Goal: Task Accomplishment & Management: Manage account settings

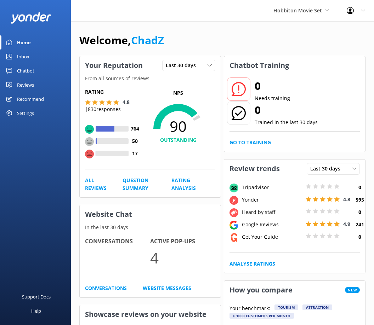
click at [23, 114] on div "Settings" at bounding box center [25, 113] width 17 height 14
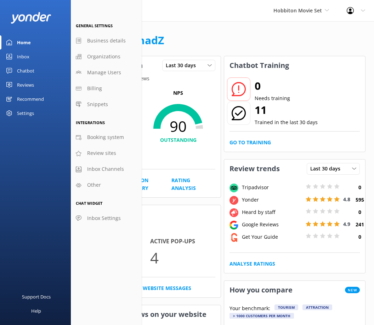
click at [29, 98] on div "Recommend" at bounding box center [30, 99] width 27 height 14
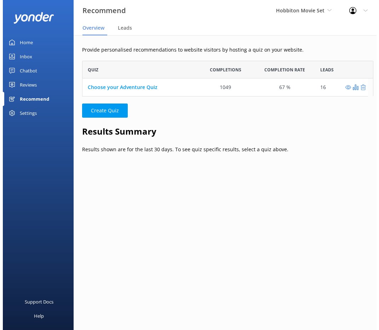
scroll to position [6, 6]
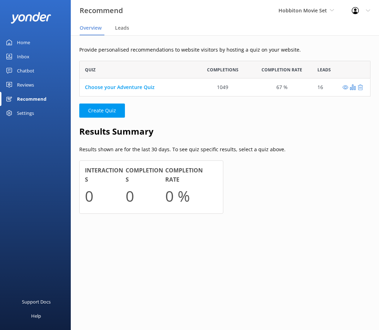
click at [31, 70] on div "Chatbot" at bounding box center [25, 71] width 17 height 14
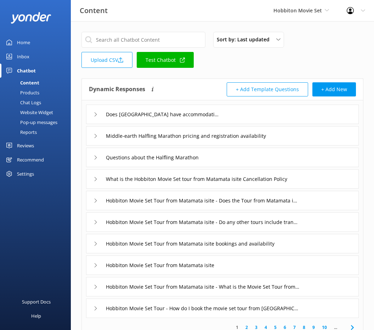
click at [47, 122] on div "Pop-up messages" at bounding box center [30, 122] width 53 height 10
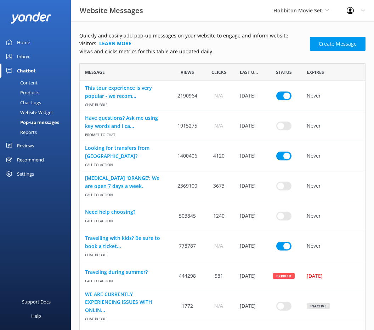
scroll to position [6, 6]
click at [31, 113] on div "Website Widget" at bounding box center [28, 113] width 49 height 10
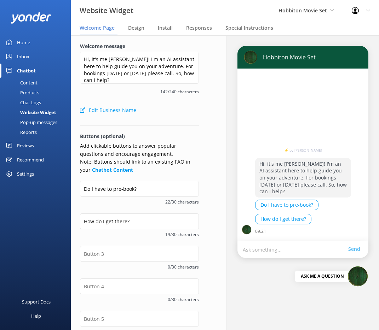
click at [30, 93] on div "Products" at bounding box center [21, 93] width 35 height 10
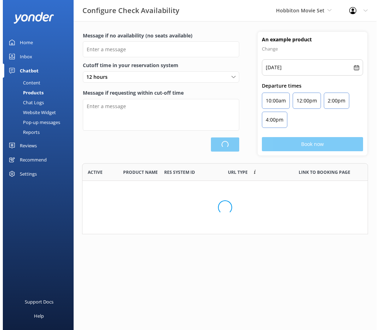
scroll to position [207, 280]
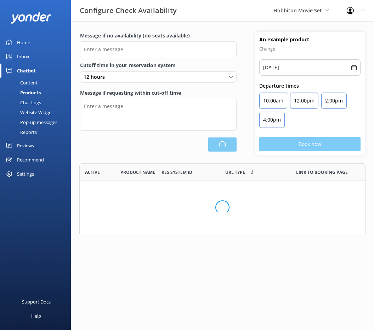
type input "There are no seats available, please check an alternative day"
type textarea "Our online booking system closes {hours} prior to departure. Please contact us …"
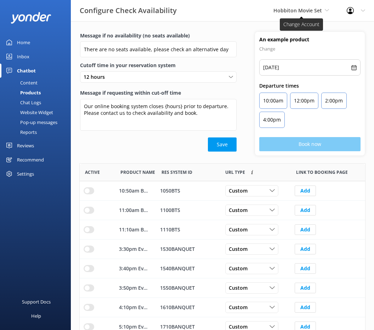
click at [288, 12] on span "Hobbiton Movie Set" at bounding box center [297, 10] width 48 height 7
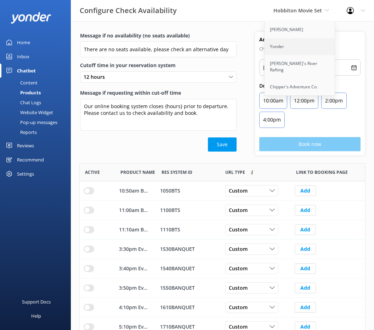
click at [277, 46] on link "Yonder" at bounding box center [299, 46] width 71 height 17
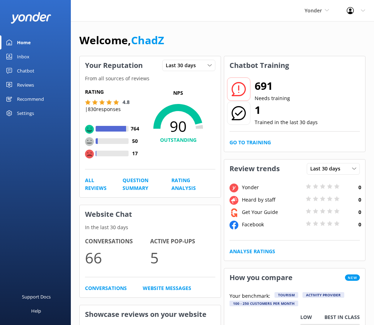
click at [33, 73] on div "Chatbot" at bounding box center [25, 71] width 17 height 14
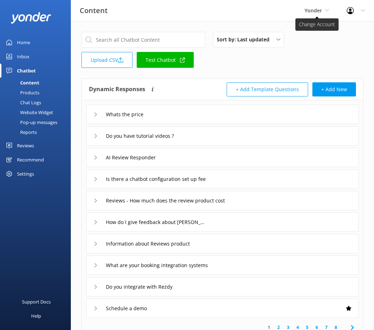
click at [319, 10] on span "Yonder" at bounding box center [312, 10] width 17 height 7
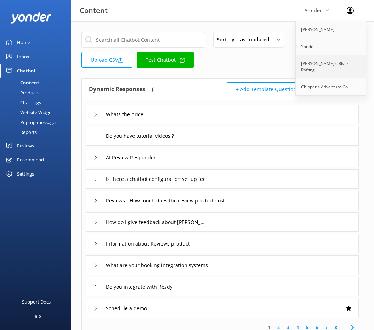
click at [313, 61] on link "[PERSON_NAME]'s River Rafting" at bounding box center [330, 66] width 71 height 23
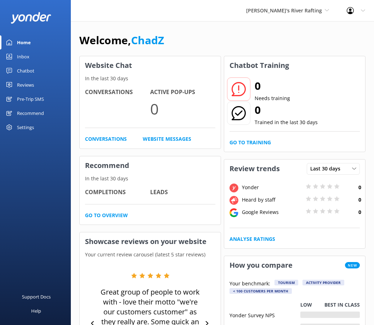
click at [30, 73] on div "Chatbot" at bounding box center [25, 71] width 17 height 14
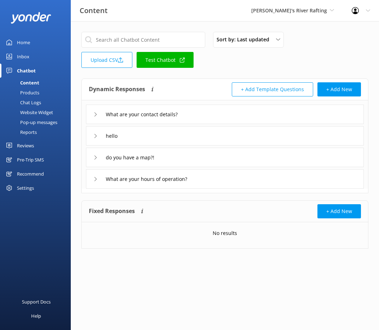
click at [34, 92] on div "Products" at bounding box center [21, 93] width 35 height 10
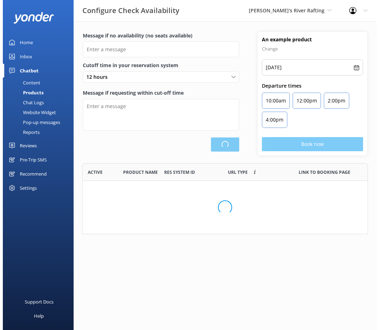
scroll to position [66, 281]
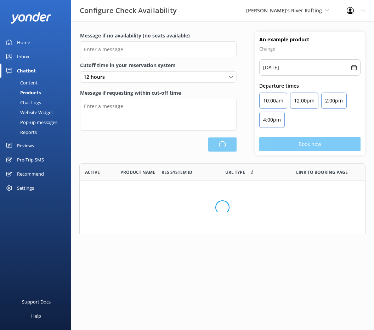
type input "There are no seats available, please check an alternative day"
type textarea "Our online booking system closes {hours} prior to departure. Please contact us …"
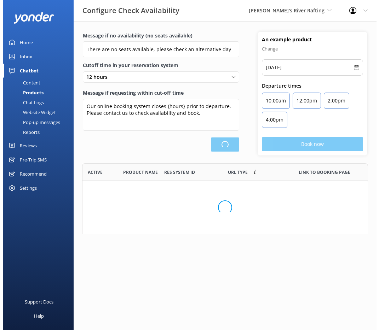
scroll to position [66, 286]
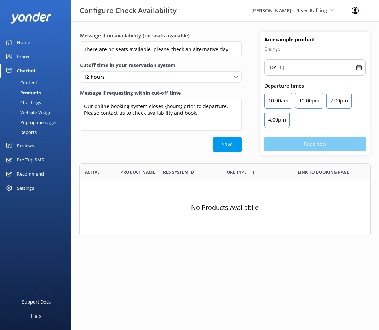
click at [32, 103] on div "Chat Logs" at bounding box center [22, 103] width 37 height 10
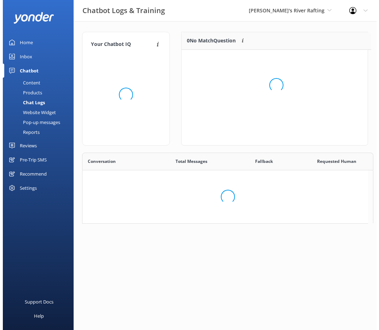
scroll to position [174, 281]
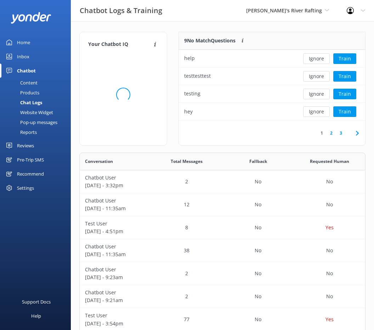
click at [30, 113] on div "Website Widget" at bounding box center [28, 113] width 49 height 10
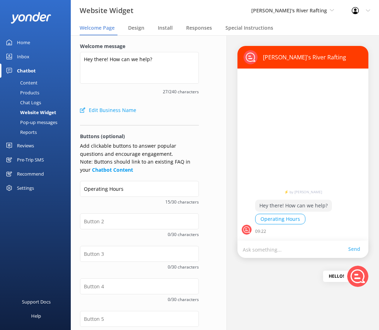
click at [30, 121] on div "Pop-up messages" at bounding box center [30, 122] width 53 height 10
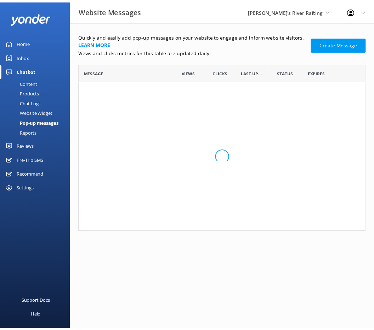
scroll to position [163, 286]
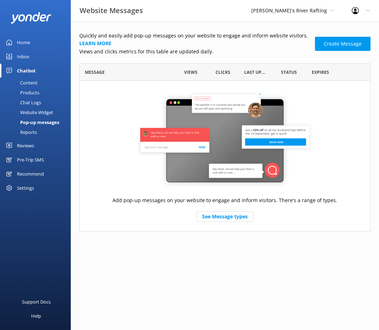
click at [31, 133] on div "Reports" at bounding box center [20, 132] width 33 height 10
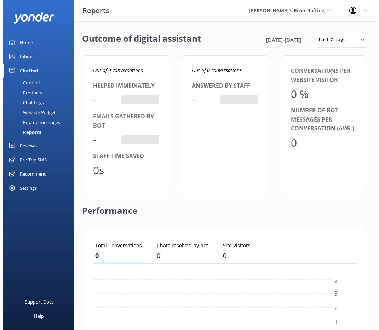
scroll to position [66, 259]
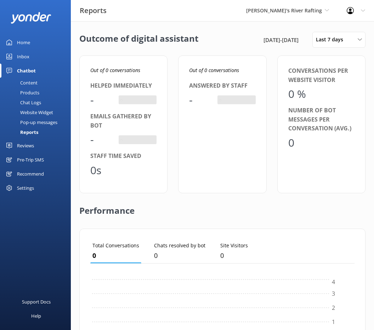
click at [30, 84] on div "Content" at bounding box center [20, 83] width 33 height 10
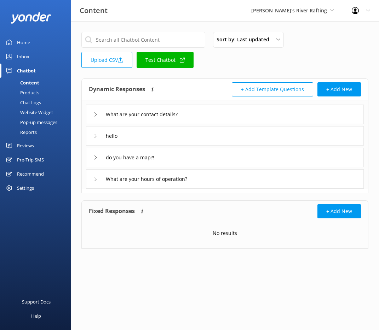
click at [48, 113] on div "Website Widget" at bounding box center [28, 113] width 49 height 10
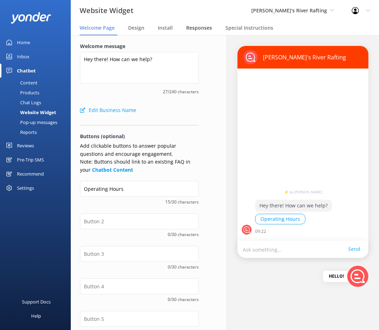
click at [198, 31] on span "Responses" at bounding box center [199, 27] width 26 height 7
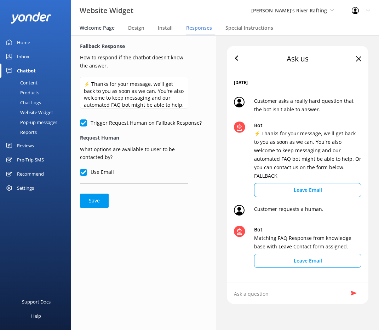
click at [102, 26] on span "Welcome Page" at bounding box center [97, 27] width 35 height 7
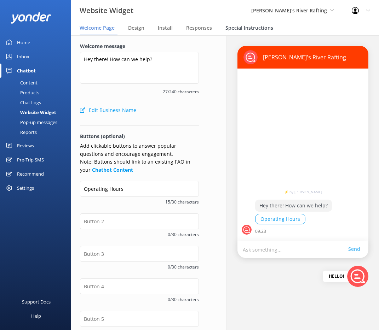
click at [242, 26] on span "Special Instructions" at bounding box center [249, 27] width 48 height 7
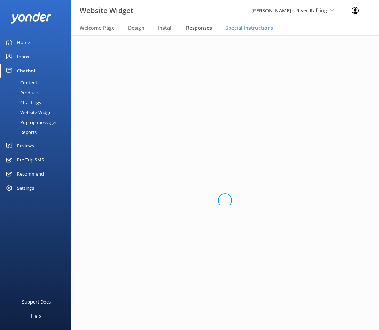
click at [198, 27] on span "Responses" at bounding box center [199, 27] width 26 height 7
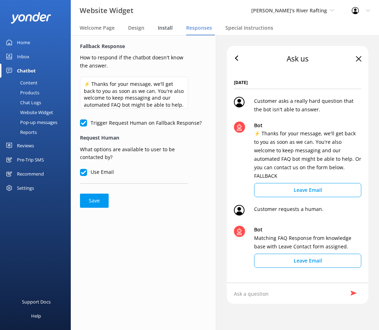
click at [169, 29] on span "Install" at bounding box center [165, 27] width 15 height 7
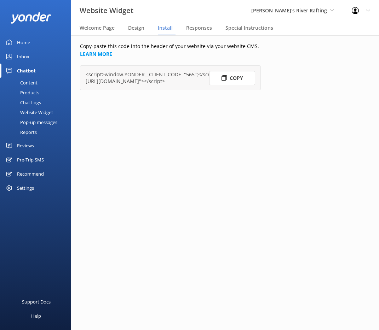
click at [31, 89] on div "Products" at bounding box center [21, 93] width 35 height 10
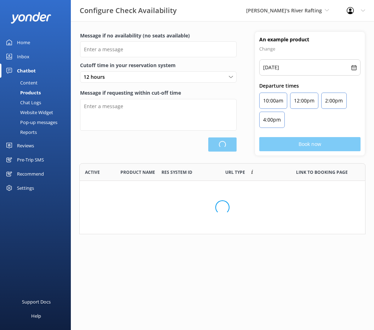
scroll to position [66, 286]
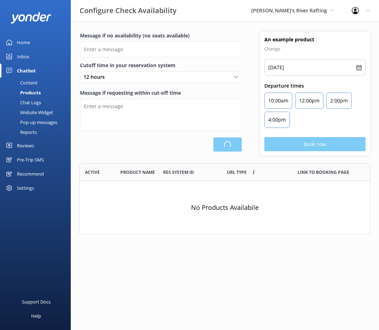
type input "There are no seats available, please check an alternative day"
type textarea "Our online booking system closes {hours} prior to departure. Please contact us …"
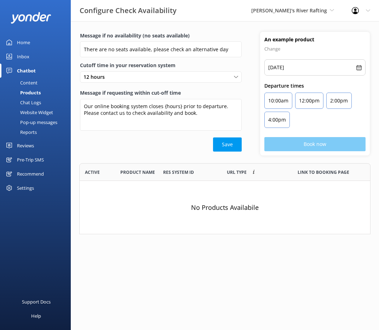
click at [31, 83] on div "Content" at bounding box center [20, 83] width 33 height 10
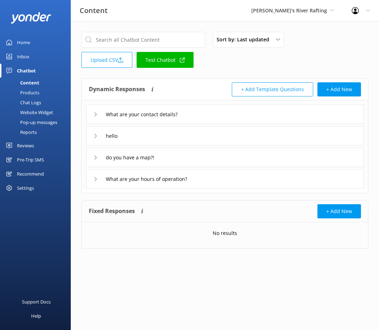
click at [28, 131] on div "Reports" at bounding box center [20, 132] width 33 height 10
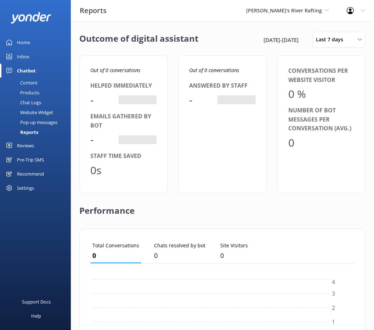
scroll to position [66, 259]
